Goal: Book appointment/travel/reservation

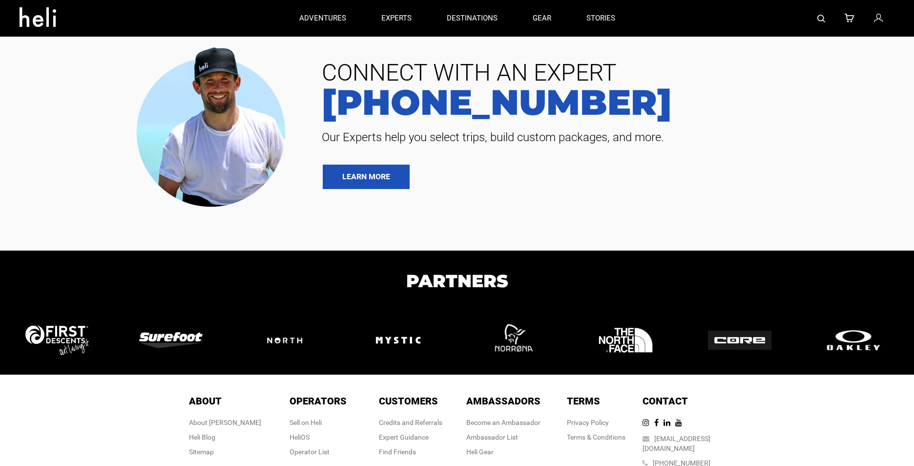
type input "Heli Skiing"
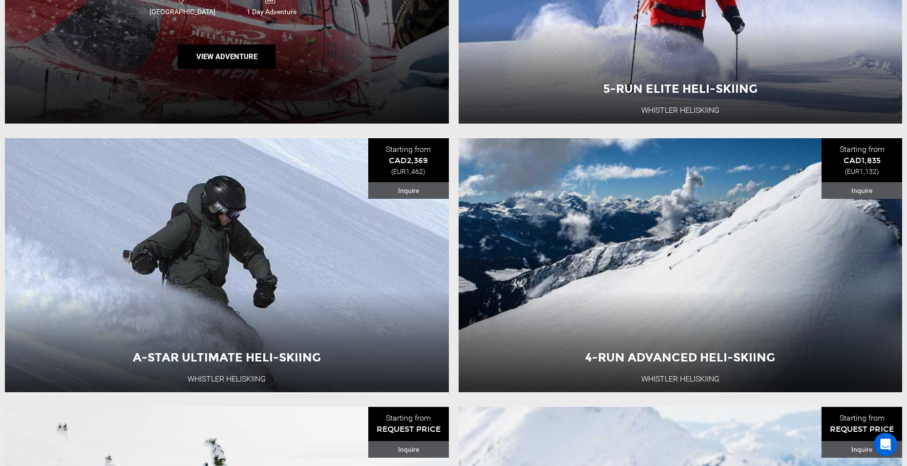
scroll to position [293, 0]
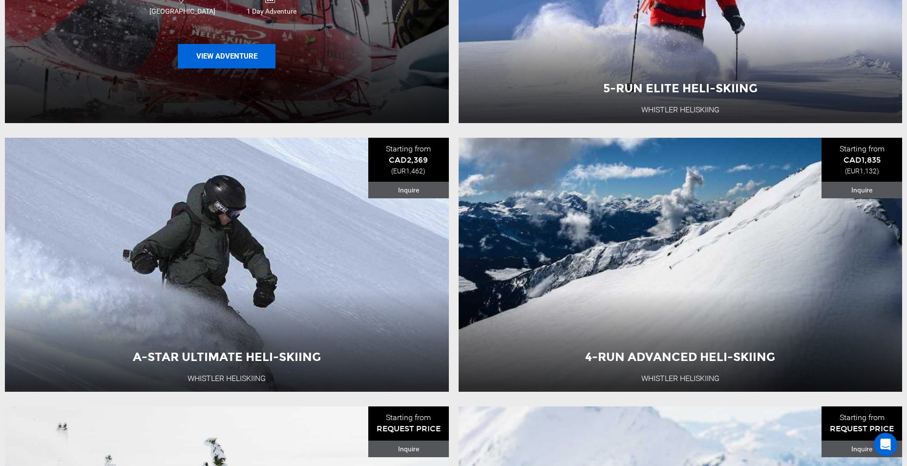
click at [235, 59] on button "View Adventure" at bounding box center [227, 56] width 98 height 24
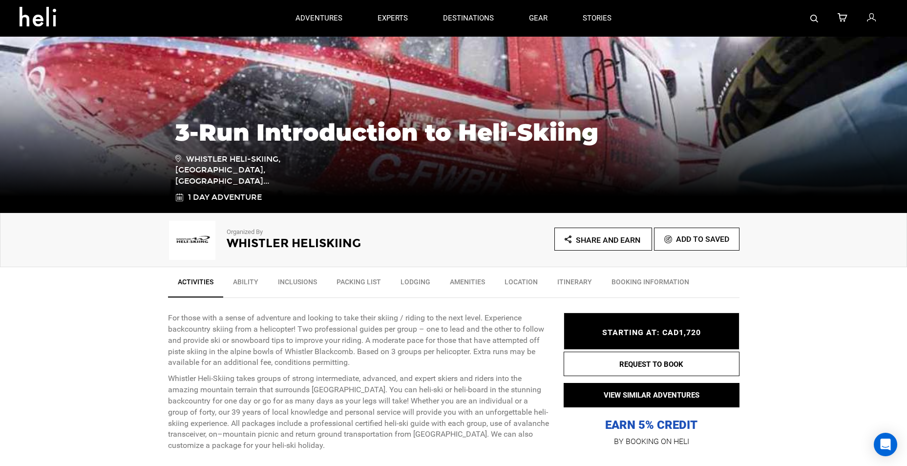
scroll to position [147, 0]
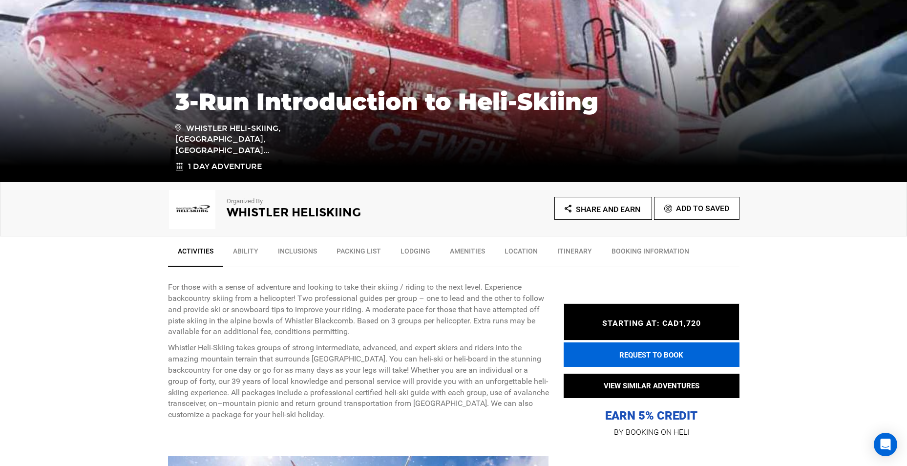
click at [648, 356] on button "REQUEST TO BOOK" at bounding box center [652, 354] width 176 height 24
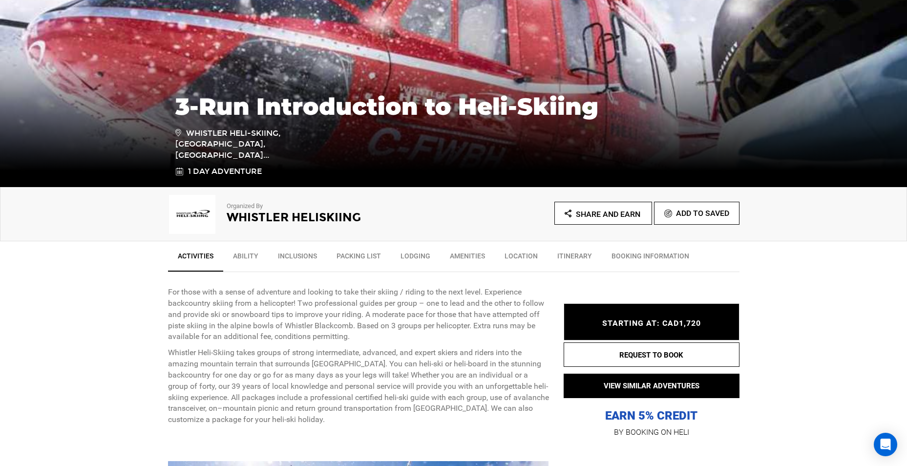
scroll to position [147, 0]
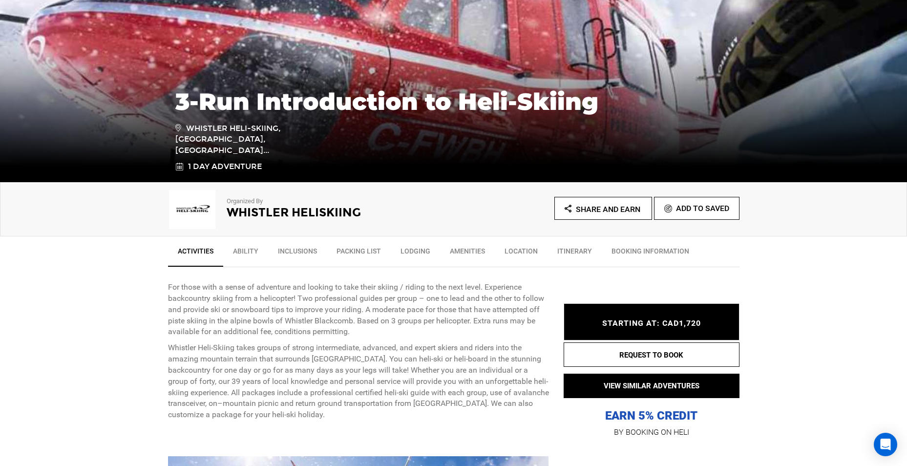
click at [688, 319] on span "STARTING AT: CAD1,720" at bounding box center [651, 322] width 99 height 9
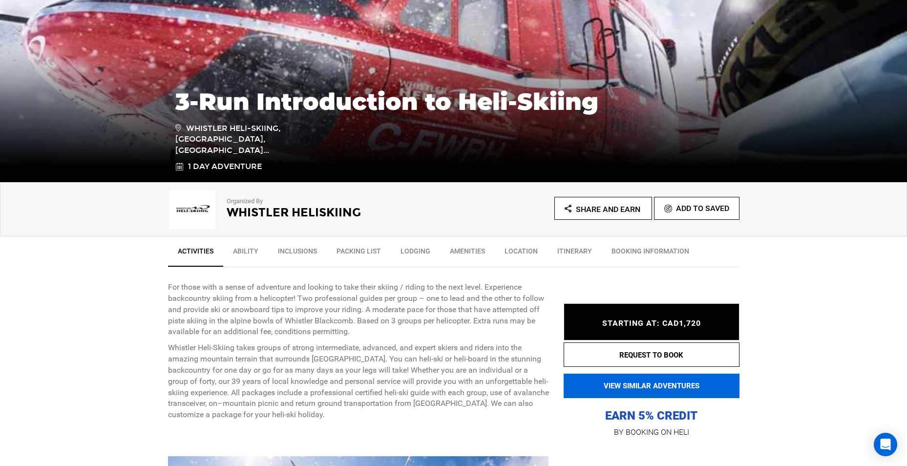
click at [684, 382] on button "VIEW SIMILAR ADVENTURES" at bounding box center [652, 386] width 176 height 24
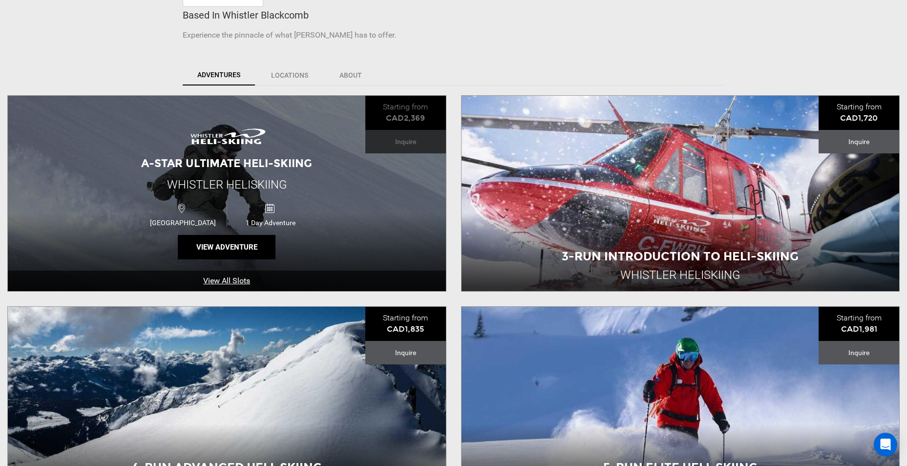
scroll to position [342, 0]
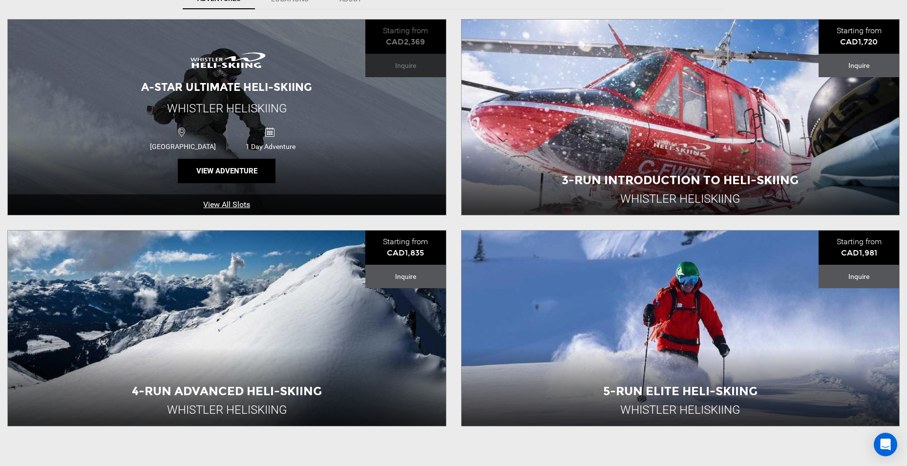
click at [219, 201] on link "View All Slots" at bounding box center [227, 204] width 438 height 21
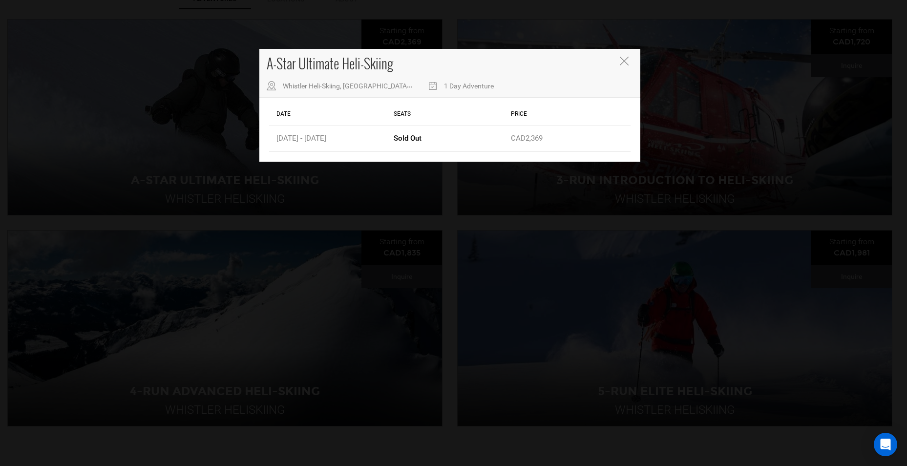
click at [621, 63] on icon "Close" at bounding box center [624, 61] width 9 height 9
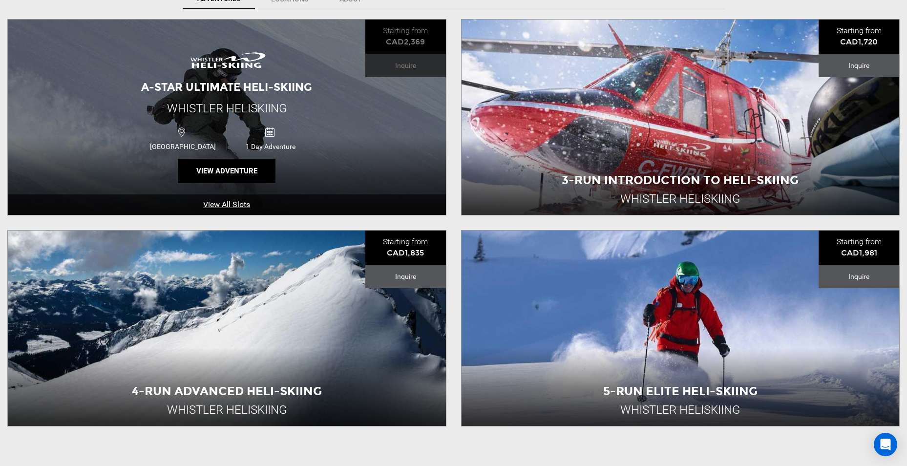
click at [245, 205] on link "View All Slots" at bounding box center [227, 204] width 438 height 21
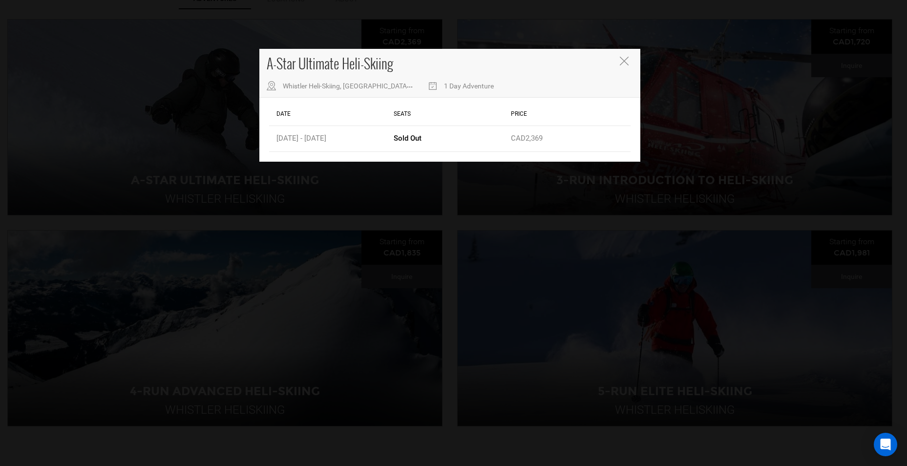
click at [619, 63] on div "A-Star Ultimate Heli-Skiing Whistler Heli-Skiing, [GEOGRAPHIC_DATA], [GEOGRAPHI…" at bounding box center [449, 73] width 381 height 49
click at [625, 58] on icon "Close" at bounding box center [624, 61] width 9 height 9
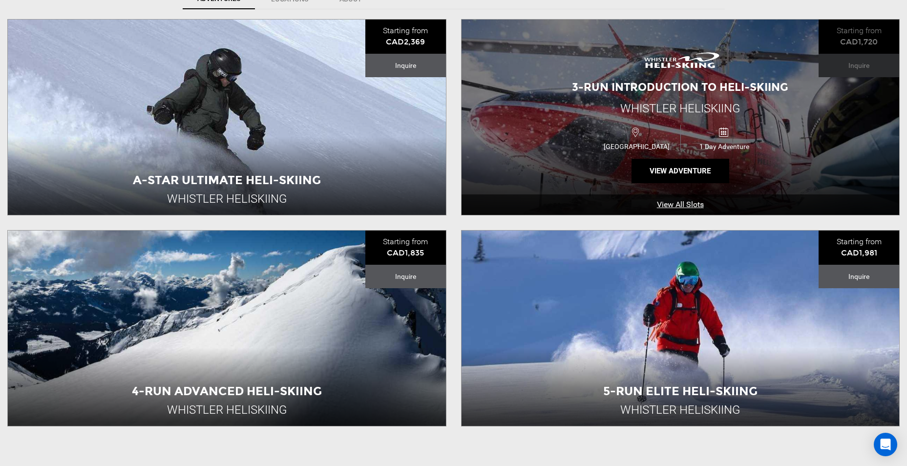
click at [672, 207] on link "View All Slots" at bounding box center [681, 204] width 438 height 21
